Goal: Transaction & Acquisition: Purchase product/service

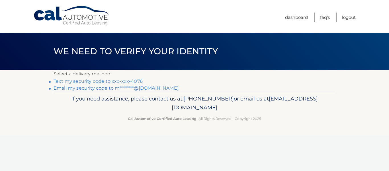
click at [106, 81] on link "Text my security code to xxx-xxx-4076" at bounding box center [98, 80] width 89 height 5
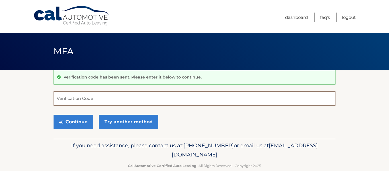
click at [64, 98] on input "Verification Code" at bounding box center [195, 98] width 282 height 14
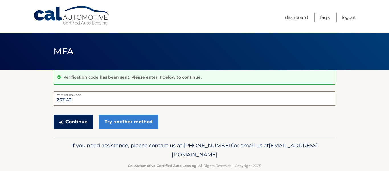
type input "267149"
click at [83, 123] on button "Continue" at bounding box center [74, 122] width 40 height 14
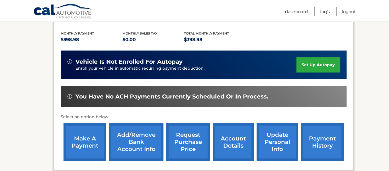
scroll to position [121, 0]
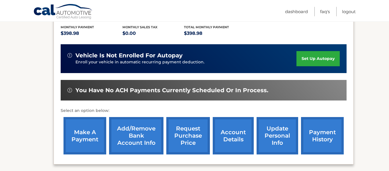
click at [83, 132] on link "make a payment" at bounding box center [85, 135] width 43 height 37
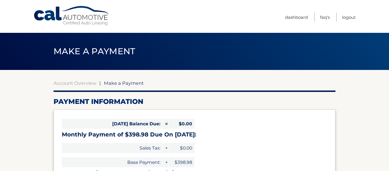
select select "OTkyMWVhMGMtZDc3YS00OWMyLWI3ODQtM2QzZWFhY2I1ZTU0"
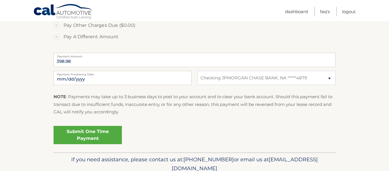
scroll to position [218, 0]
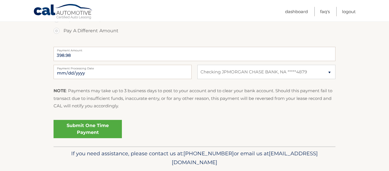
click at [95, 127] on link "Submit One Time Payment" at bounding box center [88, 129] width 68 height 18
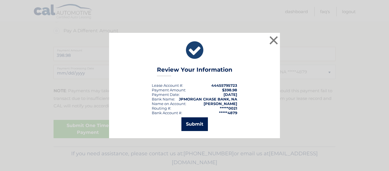
click at [201, 123] on button "Submit" at bounding box center [194, 124] width 26 height 14
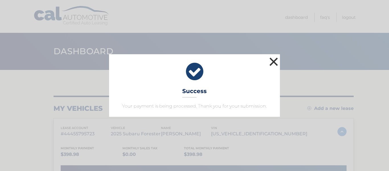
drag, startPoint x: 277, startPoint y: 62, endPoint x: 271, endPoint y: 66, distance: 6.3
click at [277, 62] on button "×" at bounding box center [273, 61] width 11 height 11
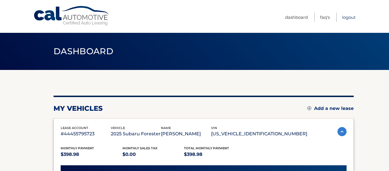
click at [353, 19] on link "Logout" at bounding box center [349, 17] width 14 height 9
